Goal: Task Accomplishment & Management: Manage account settings

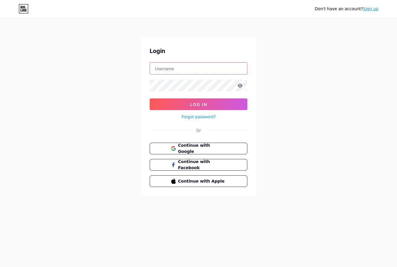
type input "technick"
click at [199, 104] on button "Log In" at bounding box center [199, 104] width 98 height 12
click at [232, 105] on button "Log In" at bounding box center [199, 104] width 98 height 12
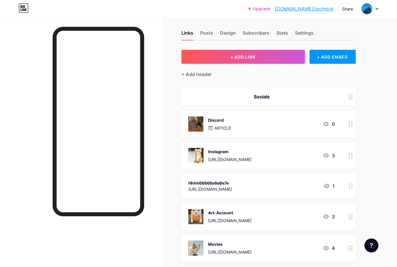
scroll to position [5, 0]
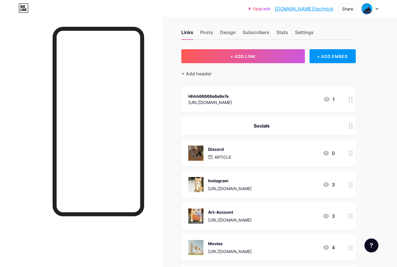
click at [212, 93] on div "Hhhh66666e6e6e7e [URL][DOMAIN_NAME]" at bounding box center [211, 99] width 44 height 13
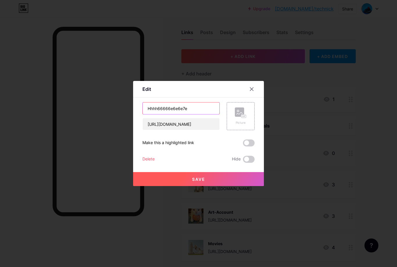
click at [199, 114] on input "Hhhh66666e6e6e7e" at bounding box center [181, 108] width 77 height 12
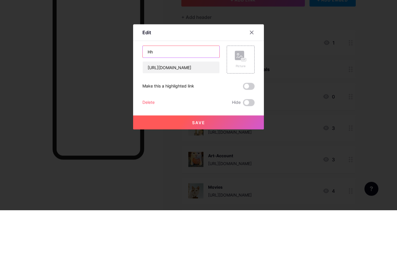
type input "H"
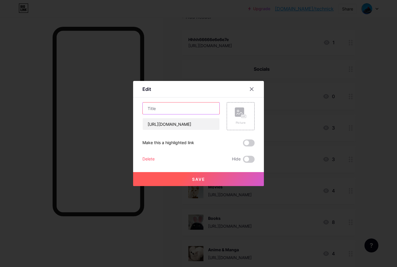
click at [173, 114] on input "text" at bounding box center [181, 108] width 77 height 12
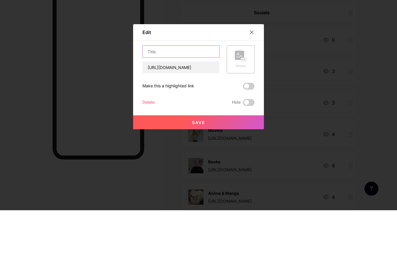
paste input "⠀"
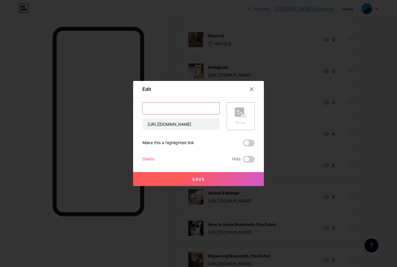
type input "⠀"
click at [228, 184] on button "Save" at bounding box center [198, 179] width 131 height 14
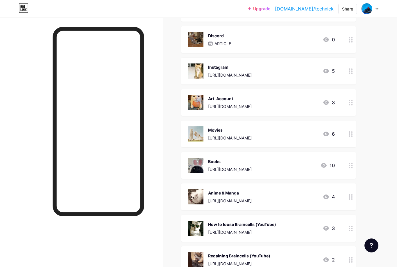
click at [156, 143] on div at bounding box center [81, 150] width 163 height 267
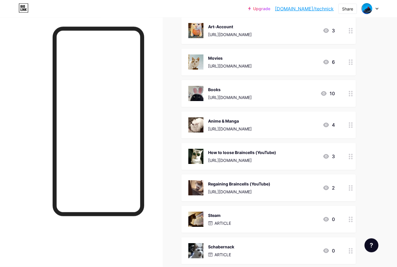
click at [244, 154] on div "How to loose Braincells (YouTube)" at bounding box center [242, 153] width 68 height 6
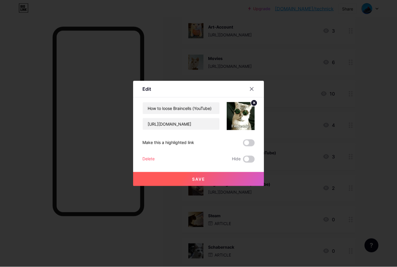
scroll to position [190, 0]
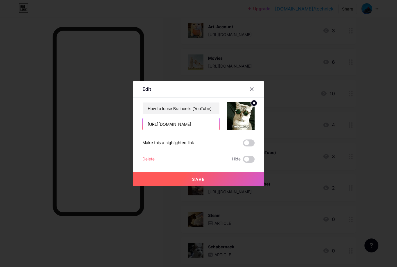
click at [182, 130] on input "[URL][DOMAIN_NAME]" at bounding box center [181, 124] width 77 height 12
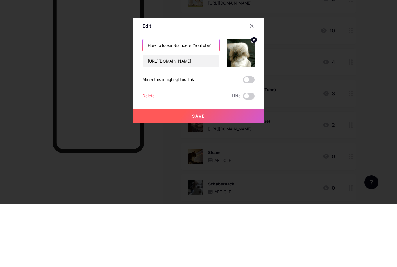
click at [168, 102] on input "How to loose Braincells (YouTube)" at bounding box center [181, 108] width 77 height 12
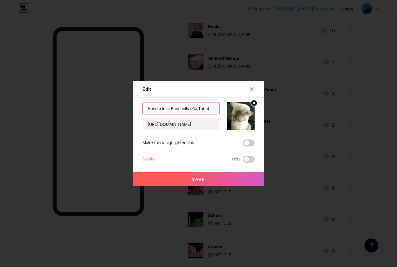
scroll to position [253, 0]
type input "How to lose Braincells (YouTube)"
click at [206, 186] on button "Save" at bounding box center [198, 179] width 131 height 14
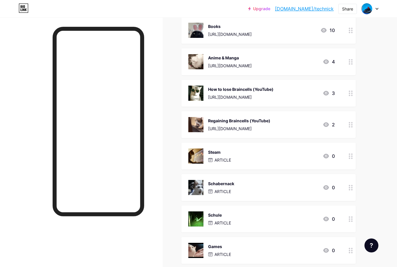
click at [237, 91] on div "How to lose Braincells (YouTube)" at bounding box center [240, 89] width 65 height 6
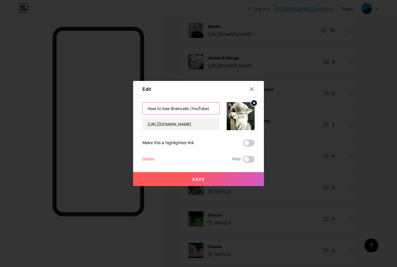
click at [162, 114] on input "How to lose Braincells (YouTube)" at bounding box center [181, 108] width 77 height 12
click at [228, 185] on button "Save" at bounding box center [198, 179] width 131 height 14
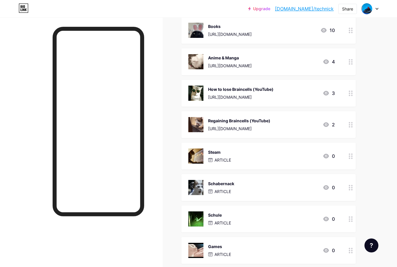
scroll to position [263, 0]
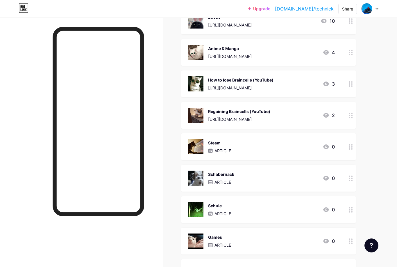
click at [274, 85] on div "[URL][DOMAIN_NAME]" at bounding box center [240, 88] width 65 height 6
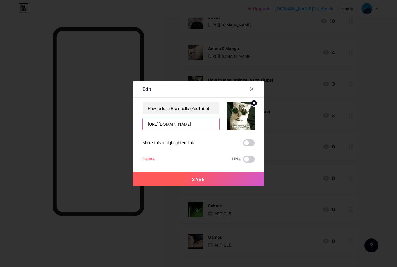
click at [208, 130] on input "[URL][DOMAIN_NAME]" at bounding box center [181, 124] width 77 height 12
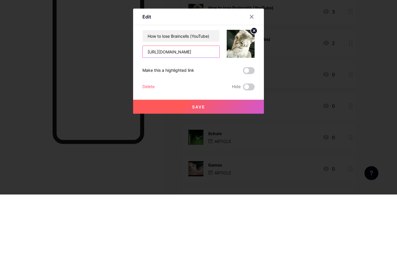
click at [153, 118] on input "[URL][DOMAIN_NAME]" at bounding box center [181, 124] width 77 height 12
click at [151, 118] on input "[URL][DOMAIN_NAME]" at bounding box center [181, 124] width 77 height 12
paste input "[URL][DOMAIN_NAME]"
type input "[URL][DOMAIN_NAME]"
click at [225, 172] on button "Save" at bounding box center [198, 179] width 131 height 14
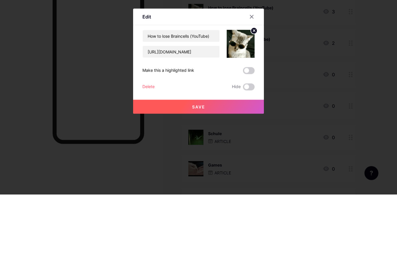
scroll to position [335, 0]
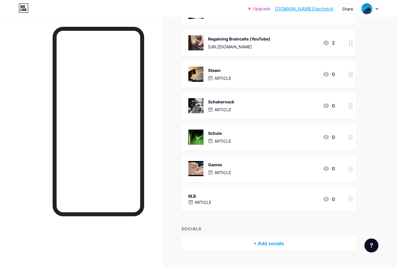
click at [219, 107] on p "ARTICLE" at bounding box center [223, 109] width 17 height 6
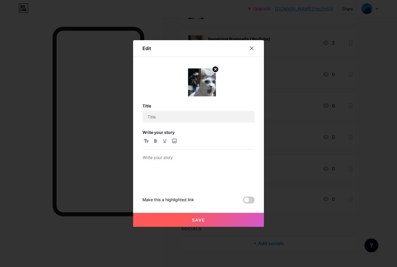
type input "Schabernack"
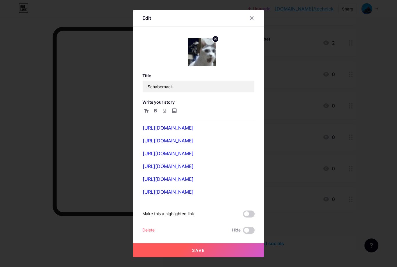
scroll to position [313, 0]
click at [287, 159] on div at bounding box center [198, 133] width 397 height 267
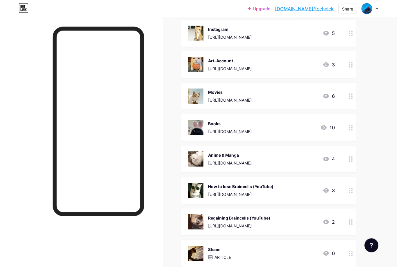
click at [242, 163] on div "[URL][DOMAIN_NAME]" at bounding box center [230, 163] width 44 height 6
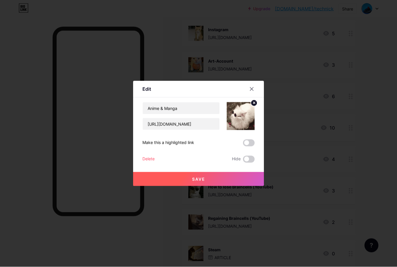
scroll to position [156, 0]
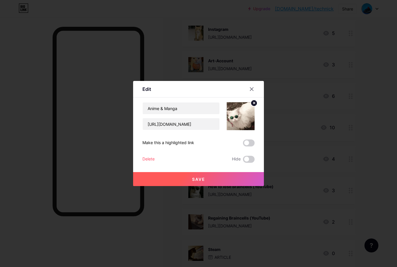
click at [255, 94] on div at bounding box center [252, 89] width 10 height 10
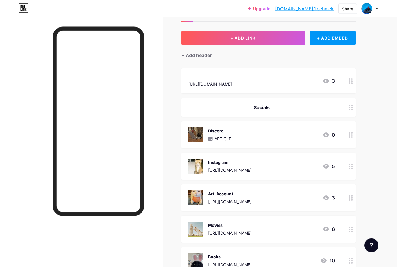
scroll to position [0, 0]
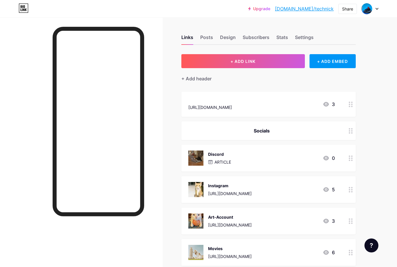
click at [226, 160] on p "ARTICLE" at bounding box center [223, 162] width 17 height 6
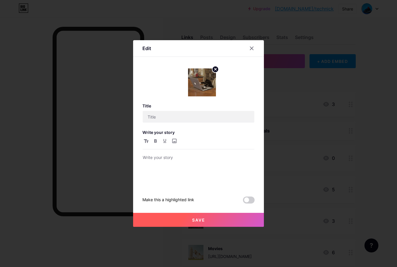
type input "Discord"
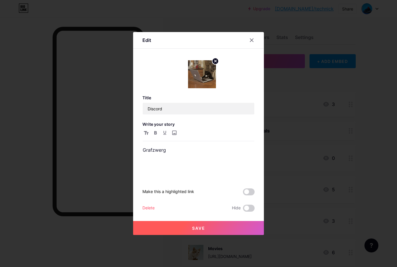
click at [254, 42] on icon at bounding box center [252, 40] width 5 height 5
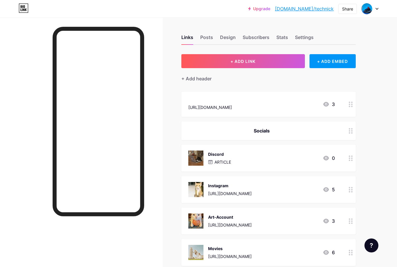
click at [232, 106] on div "[URL][DOMAIN_NAME]" at bounding box center [211, 107] width 44 height 6
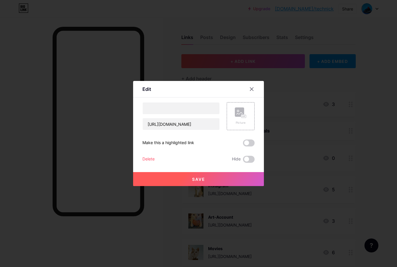
click at [253, 91] on icon at bounding box center [252, 89] width 3 height 3
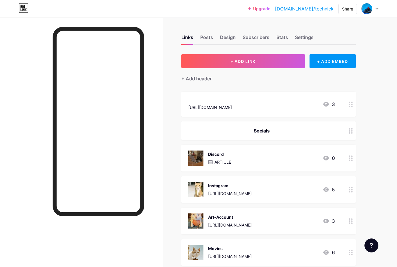
click at [232, 107] on div "[URL][DOMAIN_NAME]" at bounding box center [211, 107] width 44 height 6
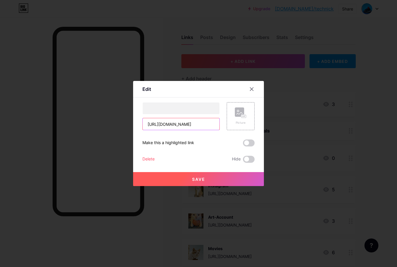
click at [212, 130] on input "[URL][DOMAIN_NAME]" at bounding box center [181, 124] width 77 height 12
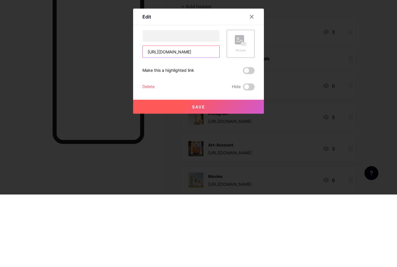
click at [147, 118] on input "[URL][DOMAIN_NAME]" at bounding box center [181, 124] width 77 height 12
click at [151, 118] on input "[URL][DOMAIN_NAME]" at bounding box center [181, 124] width 77 height 12
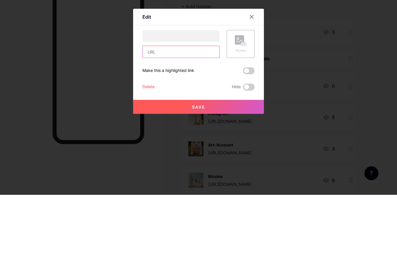
paste input "[URL][DOMAIN_NAME]"
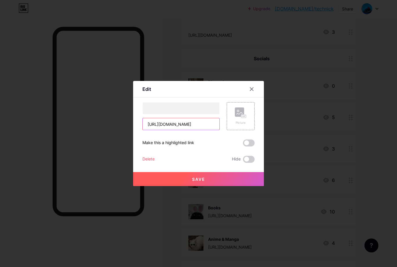
type input "[URL][DOMAIN_NAME]"
click at [219, 186] on button "Save" at bounding box center [198, 179] width 131 height 14
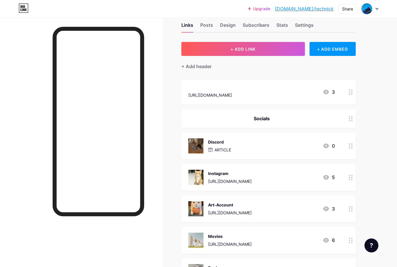
scroll to position [0, 0]
